Goal: Information Seeking & Learning: Find specific page/section

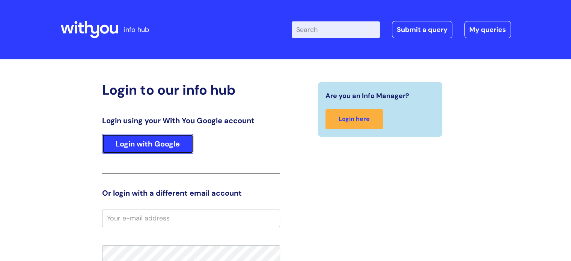
click at [136, 146] on link "Login with Google" at bounding box center [147, 144] width 91 height 20
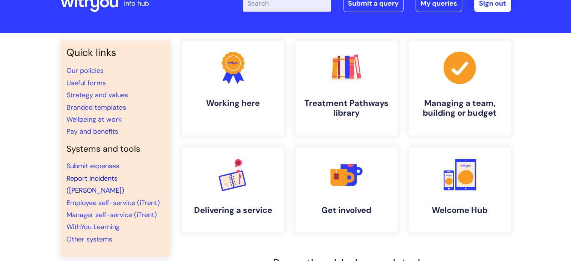
scroll to position [75, 0]
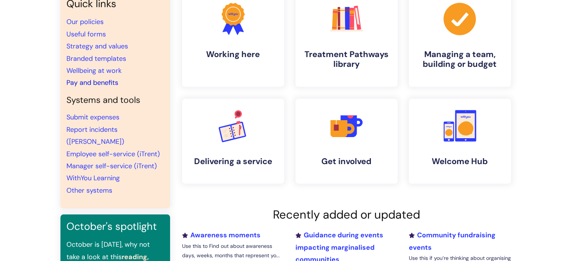
click at [93, 82] on link "Pay and benefits" at bounding box center [92, 82] width 52 height 9
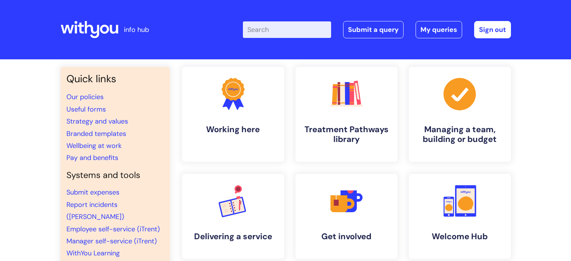
scroll to position [75, 0]
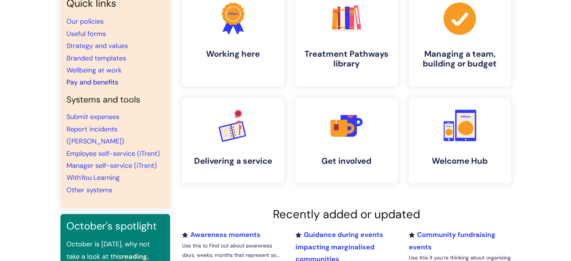
click at [93, 84] on link "Pay and benefits" at bounding box center [92, 82] width 52 height 9
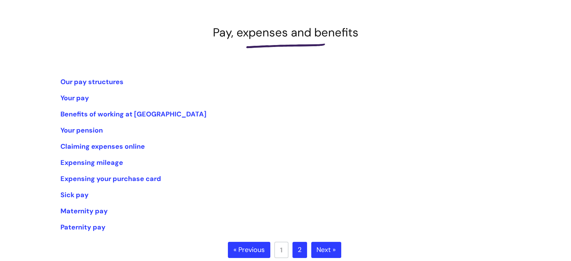
scroll to position [113, 0]
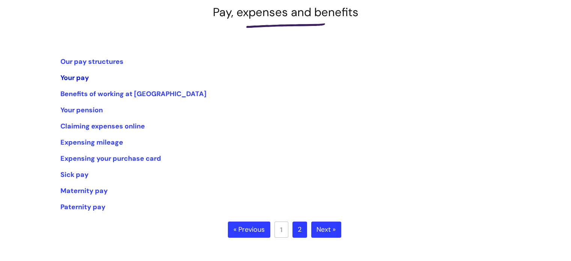
click at [80, 78] on link "Your pay" at bounding box center [74, 77] width 29 height 9
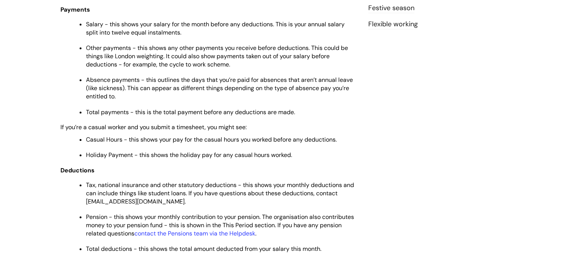
scroll to position [225, 0]
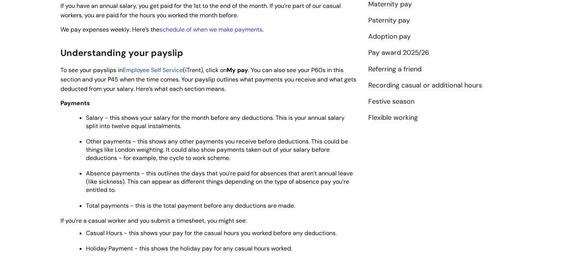
click at [157, 72] on span "Employee Self Service" at bounding box center [153, 70] width 60 height 8
